Goal: Transaction & Acquisition: Purchase product/service

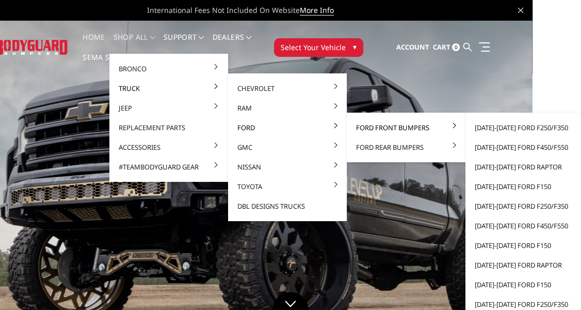
scroll to position [0, 50]
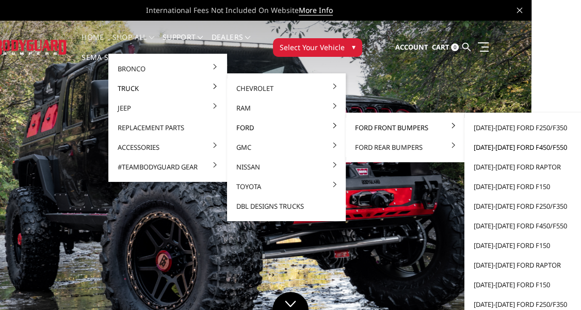
click at [497, 150] on link "[DATE]-[DATE] Ford F450/F550" at bounding box center [524, 147] width 110 height 20
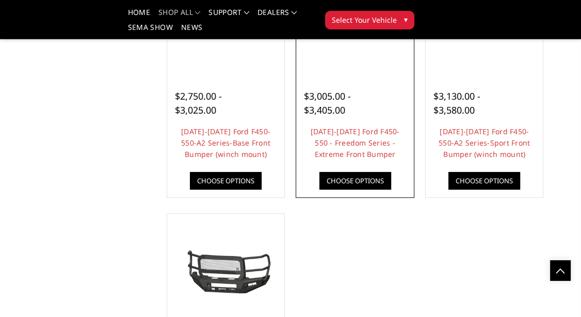
scroll to position [921, 0]
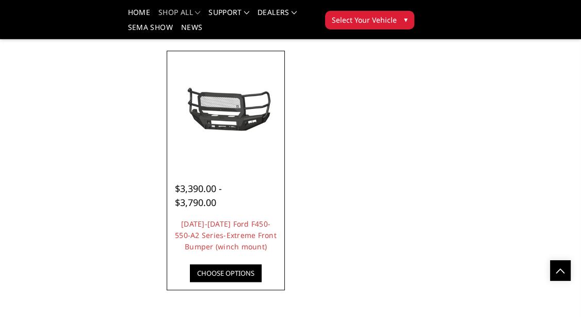
click at [245, 279] on link "Choose Options" at bounding box center [226, 273] width 72 height 18
